Goal: Find specific page/section

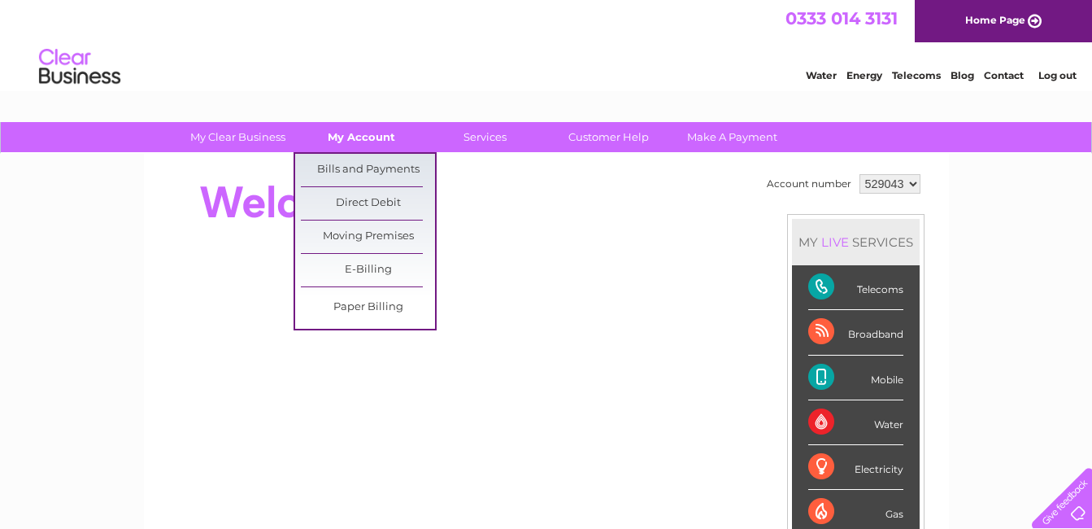
click at [363, 133] on link "My Account" at bounding box center [361, 137] width 134 height 30
click at [351, 161] on link "Bills and Payments" at bounding box center [368, 170] width 134 height 33
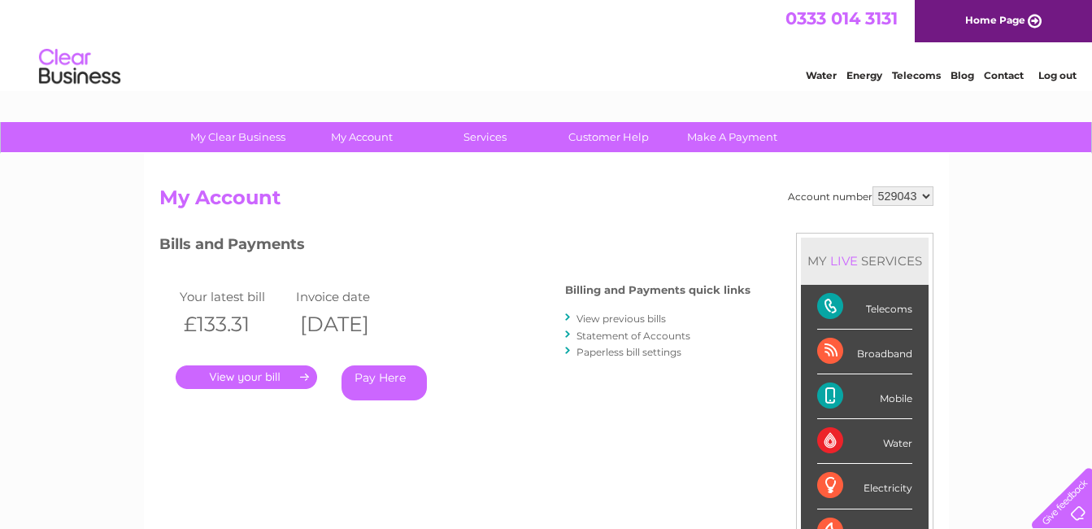
click at [256, 377] on link "." at bounding box center [246, 377] width 141 height 24
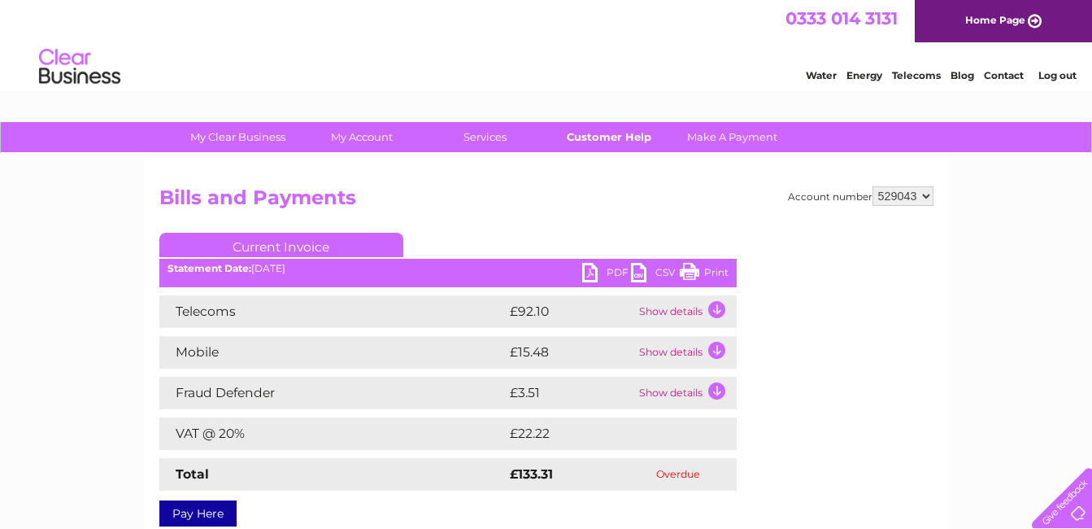
click at [599, 136] on link "Customer Help" at bounding box center [609, 137] width 134 height 30
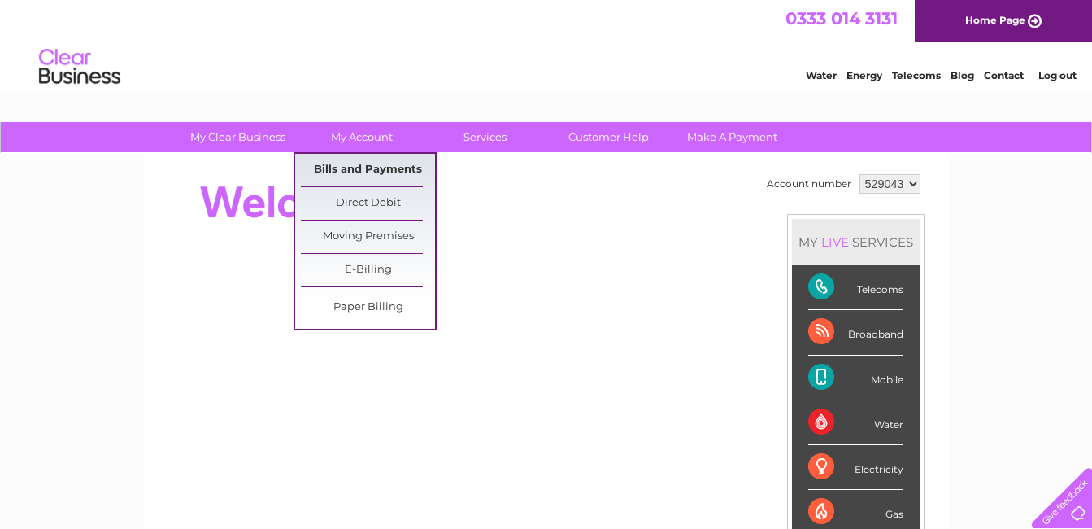
click at [344, 163] on link "Bills and Payments" at bounding box center [368, 170] width 134 height 33
